Goal: Navigation & Orientation: Find specific page/section

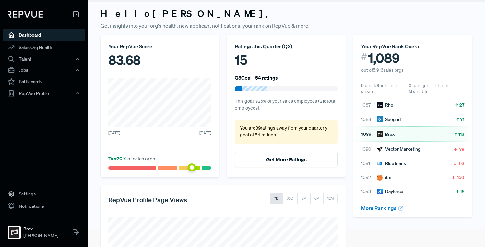
scroll to position [18, 0]
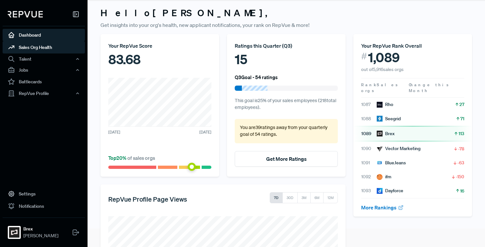
click at [53, 48] on link "Sales Org Health" at bounding box center [44, 47] width 82 height 12
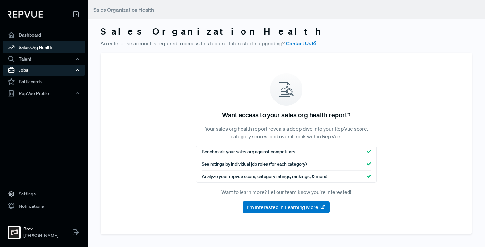
click at [44, 70] on div "Jobs" at bounding box center [44, 69] width 82 height 11
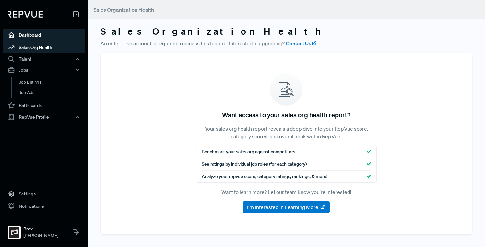
click at [32, 35] on link "Dashboard" at bounding box center [44, 35] width 82 height 12
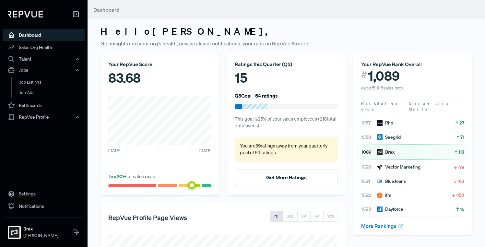
click at [36, 15] on img at bounding box center [25, 14] width 35 height 6
click at [22, 14] on img at bounding box center [25, 14] width 35 height 6
click at [126, 34] on h3 "Hello [PERSON_NAME] ," at bounding box center [285, 31] width 371 height 11
click at [117, 11] on span "Dashboard" at bounding box center [106, 9] width 26 height 6
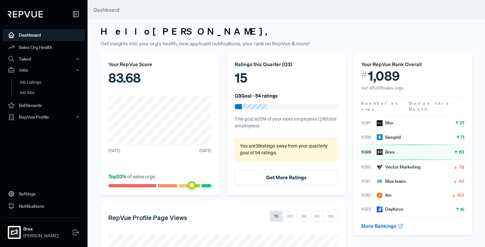
click at [31, 11] on img at bounding box center [25, 14] width 35 height 6
click at [76, 14] on use at bounding box center [75, 14] width 5 height 5
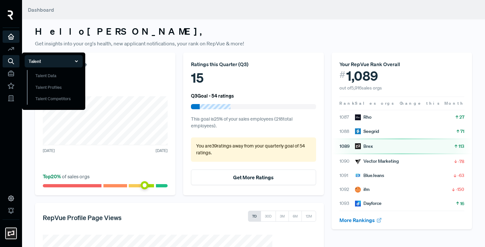
click at [11, 61] on icon at bounding box center [10, 61] width 7 height 7
click at [45, 75] on link "Talent Data" at bounding box center [55, 76] width 56 height 12
